Goal: Check status: Check status

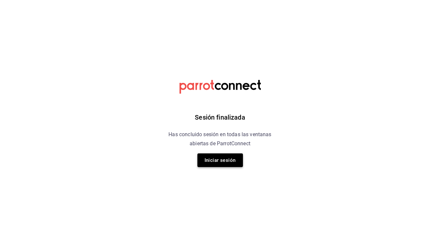
click at [215, 163] on button "Iniciar sesión" at bounding box center [220, 160] width 46 height 14
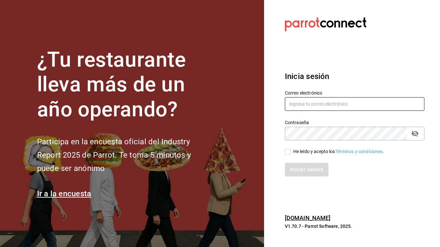
type input "eescandon@elduxdevenecia.com"
click at [287, 151] on input "He leído y acepto los Términos y condiciones." at bounding box center [288, 152] width 6 height 6
checkbox input "true"
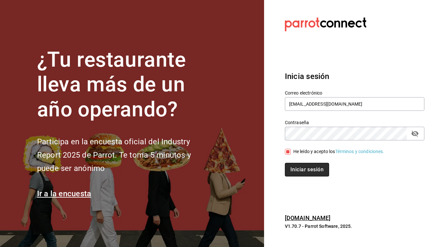
click at [292, 168] on button "Iniciar sesión" at bounding box center [307, 170] width 44 height 14
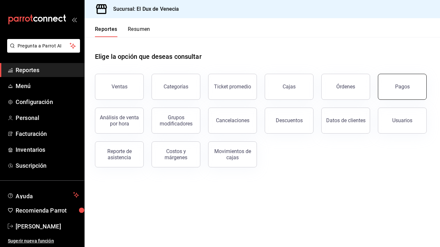
click at [403, 88] on div "Pagos" at bounding box center [402, 87] width 15 height 6
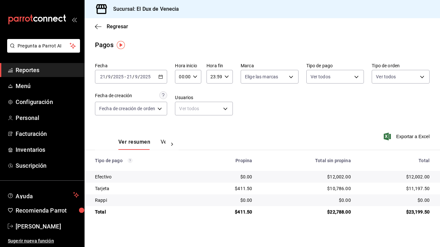
click at [159, 77] on icon "button" at bounding box center [160, 76] width 5 height 5
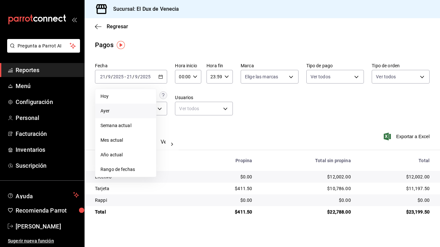
click at [130, 109] on span "Ayer" at bounding box center [125, 111] width 50 height 7
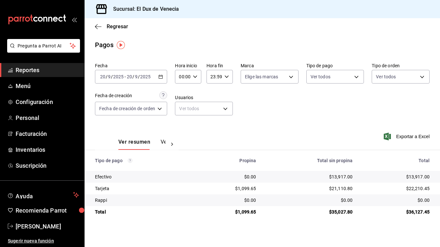
click at [162, 78] on icon "button" at bounding box center [160, 76] width 5 height 5
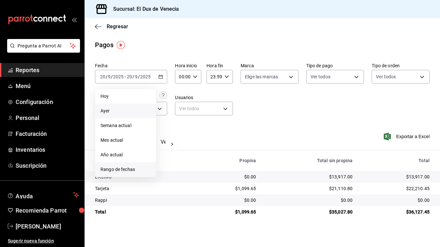
click at [128, 171] on span "Rango de fechas" at bounding box center [125, 169] width 50 height 7
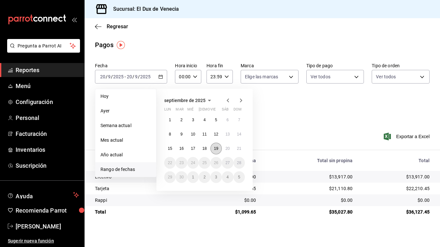
click at [218, 151] on button "19" at bounding box center [215, 149] width 11 height 12
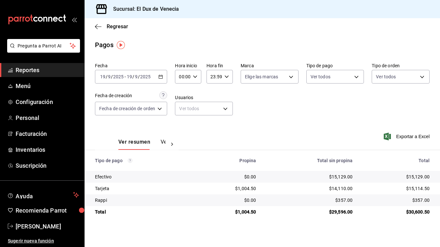
click at [164, 77] on div "2025-09-19 19 / 9 / 2025 - 2025-09-19 19 / 9 / 2025" at bounding box center [131, 77] width 72 height 14
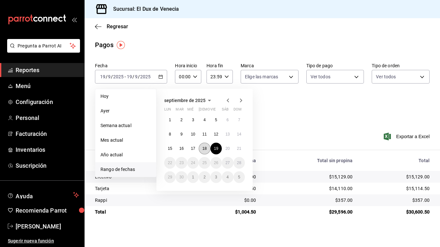
click at [205, 149] on abbr "18" at bounding box center [204, 148] width 4 height 5
